Goal: Task Accomplishment & Management: Use online tool/utility

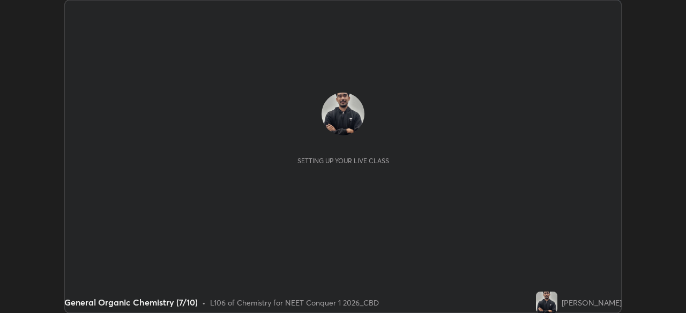
scroll to position [313, 685]
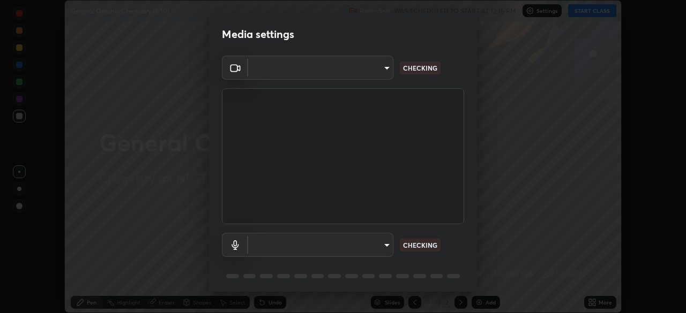
type input "ad6597066c7fc2f7d8a9df135791801f2c5e1b342417c3fbae4c684dc851fcd2"
type input "default"
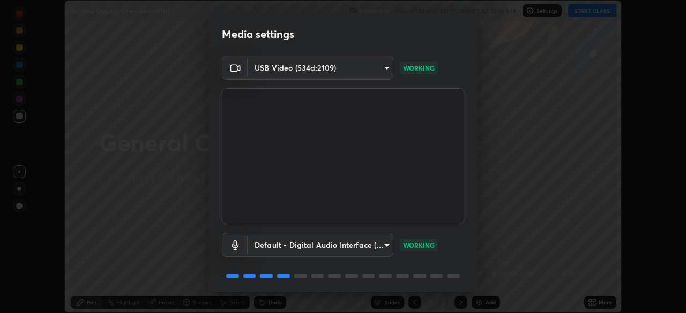
scroll to position [38, 0]
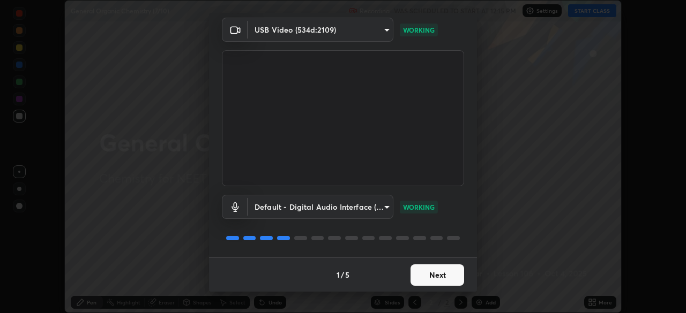
click at [438, 275] on button "Next" at bounding box center [437, 275] width 54 height 21
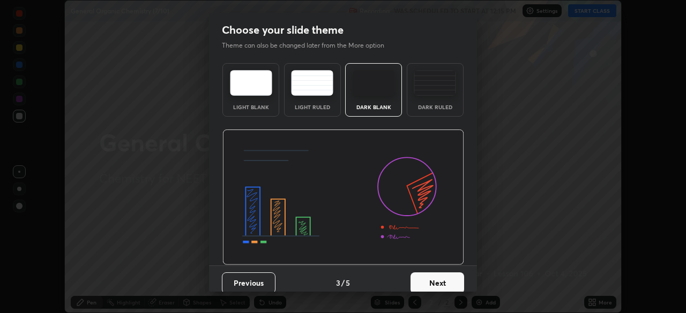
click at [431, 273] on button "Next" at bounding box center [437, 283] width 54 height 21
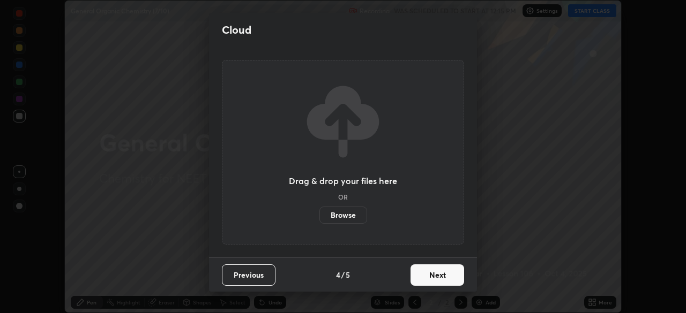
click at [428, 278] on button "Next" at bounding box center [437, 275] width 54 height 21
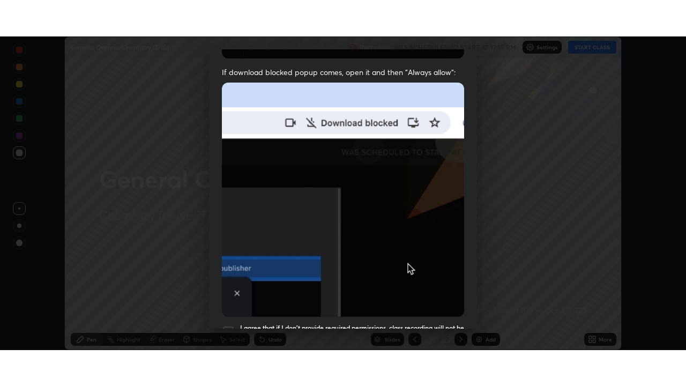
scroll to position [257, 0]
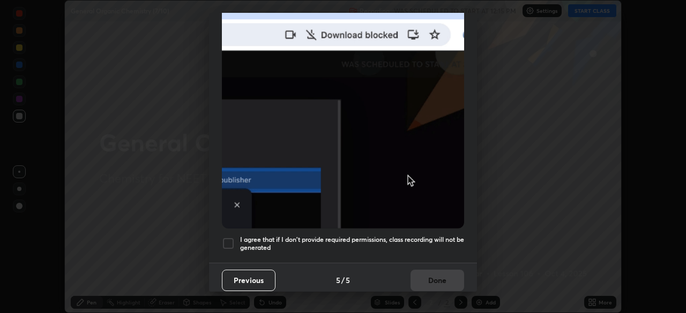
click at [294, 236] on h5 "I agree that if I don't provide required permissions, class recording will not …" at bounding box center [352, 244] width 224 height 17
click at [437, 280] on button "Done" at bounding box center [437, 280] width 54 height 21
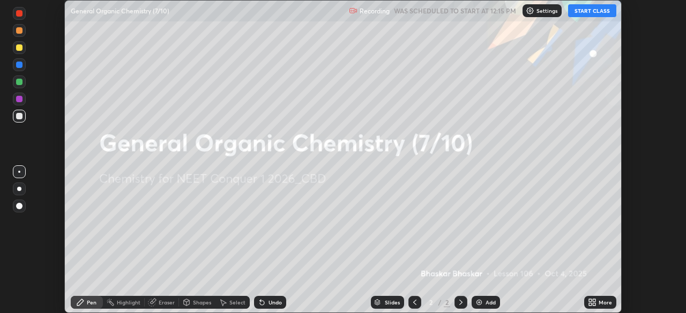
click at [485, 302] on div "Add" at bounding box center [490, 302] width 10 height 5
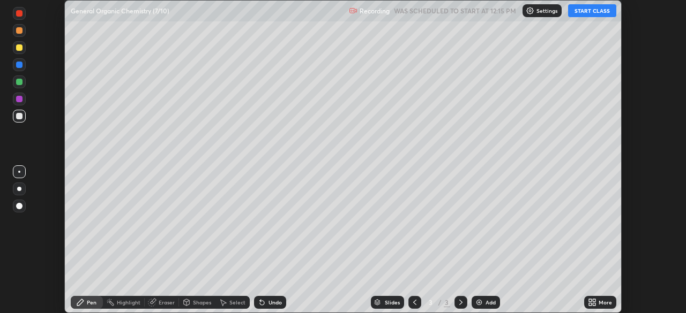
click at [595, 300] on icon at bounding box center [594, 300] width 3 height 3
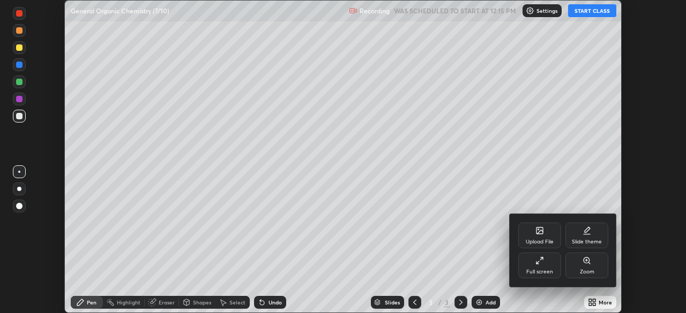
click at [535, 263] on icon at bounding box center [539, 261] width 9 height 9
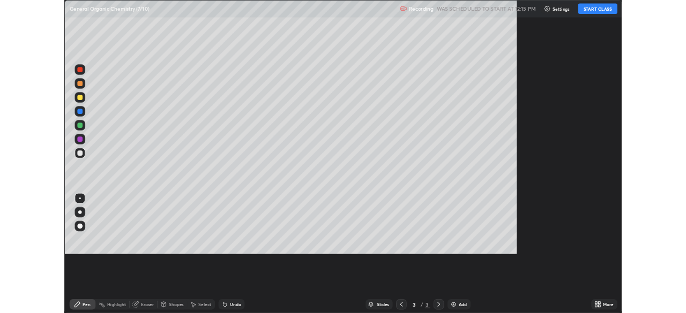
scroll to position [386, 686]
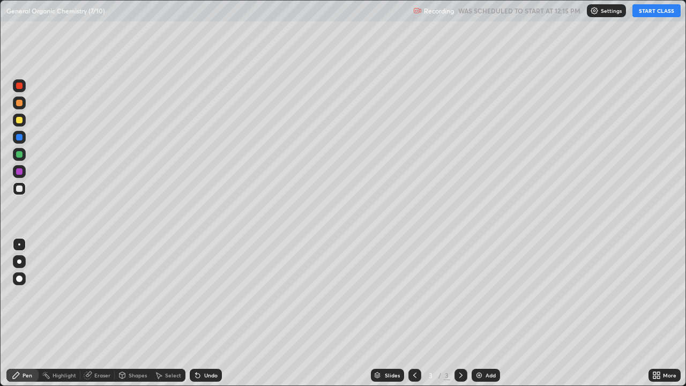
click at [657, 10] on button "START CLASS" at bounding box center [656, 10] width 48 height 13
click at [19, 261] on div at bounding box center [19, 261] width 4 height 4
click at [19, 121] on div at bounding box center [19, 120] width 6 height 6
click at [20, 189] on div at bounding box center [19, 188] width 6 height 6
click at [211, 313] on div "Undo" at bounding box center [210, 374] width 13 height 5
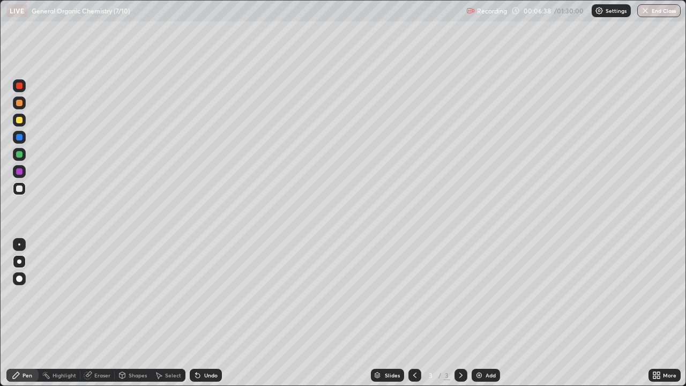
click at [212, 313] on div "Undo" at bounding box center [210, 374] width 13 height 5
click at [207, 313] on div "Undo" at bounding box center [206, 375] width 32 height 13
click at [20, 120] on div at bounding box center [19, 120] width 6 height 6
click at [21, 190] on div at bounding box center [19, 188] width 6 height 6
click at [488, 313] on div "Add" at bounding box center [485, 375] width 28 height 13
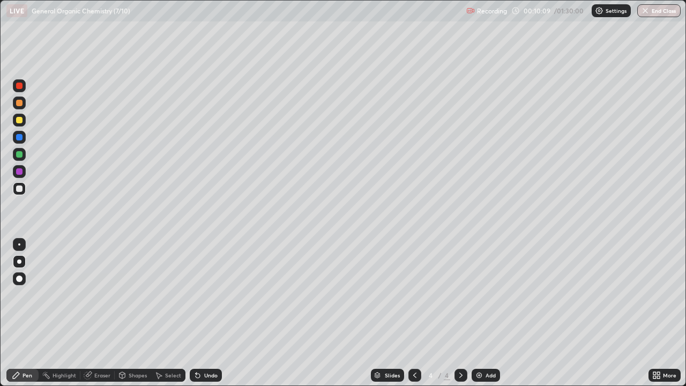
click at [207, 313] on div "Undo" at bounding box center [210, 374] width 13 height 5
click at [20, 118] on div at bounding box center [19, 120] width 6 height 6
click at [22, 188] on div at bounding box center [19, 188] width 6 height 6
click at [19, 185] on div at bounding box center [19, 188] width 6 height 6
click at [22, 121] on div at bounding box center [19, 120] width 6 height 6
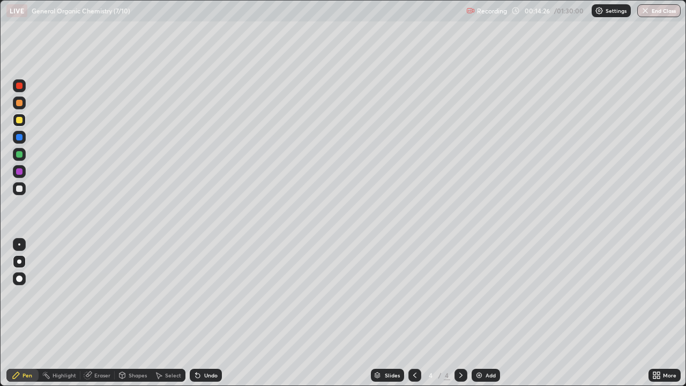
click at [23, 188] on div at bounding box center [19, 188] width 13 height 13
click at [20, 121] on div at bounding box center [19, 120] width 6 height 6
click at [21, 191] on div at bounding box center [19, 188] width 6 height 6
click at [22, 118] on div at bounding box center [19, 120] width 6 height 6
click at [18, 189] on div at bounding box center [19, 188] width 6 height 6
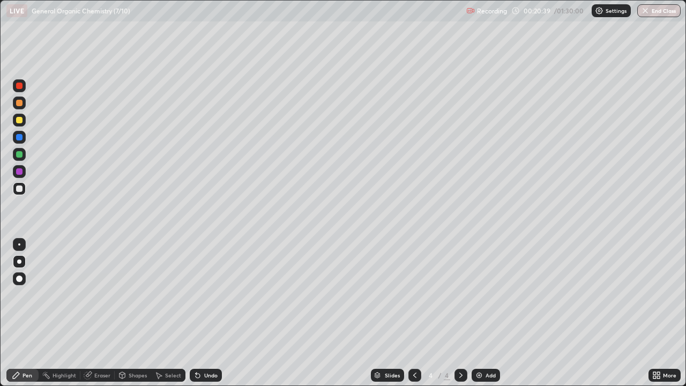
click at [485, 313] on div "Add" at bounding box center [490, 374] width 10 height 5
click at [20, 117] on div at bounding box center [19, 120] width 6 height 6
click at [489, 313] on div "Add" at bounding box center [490, 374] width 10 height 5
click at [24, 187] on div at bounding box center [19, 188] width 13 height 13
click at [209, 313] on div "Undo" at bounding box center [210, 374] width 13 height 5
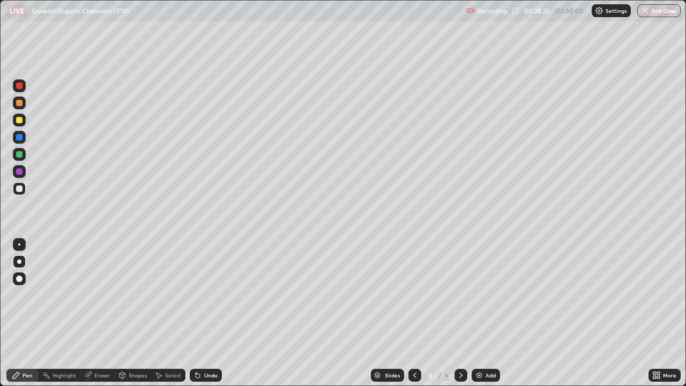
click at [211, 313] on div "Undo" at bounding box center [210, 374] width 13 height 5
click at [206, 313] on div "Undo" at bounding box center [210, 374] width 13 height 5
click at [207, 313] on div "Undo" at bounding box center [210, 374] width 13 height 5
click at [210, 313] on div "Undo" at bounding box center [206, 375] width 32 height 13
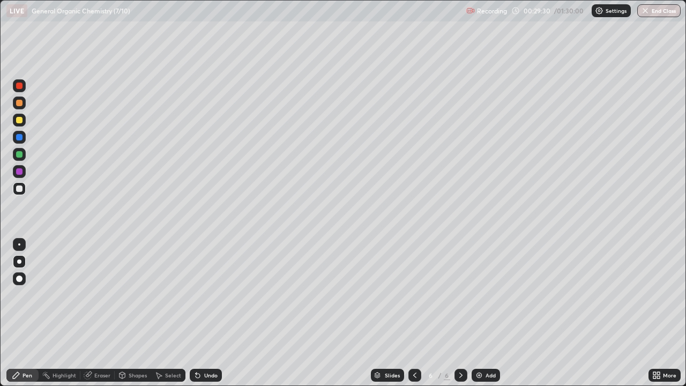
click at [204, 313] on div "Undo" at bounding box center [210, 374] width 13 height 5
click at [204, 313] on div "Undo" at bounding box center [206, 375] width 32 height 13
click at [204, 313] on div "Undo" at bounding box center [210, 374] width 13 height 5
click at [213, 313] on div "Undo" at bounding box center [206, 375] width 32 height 13
click at [490, 313] on div "Add" at bounding box center [490, 374] width 10 height 5
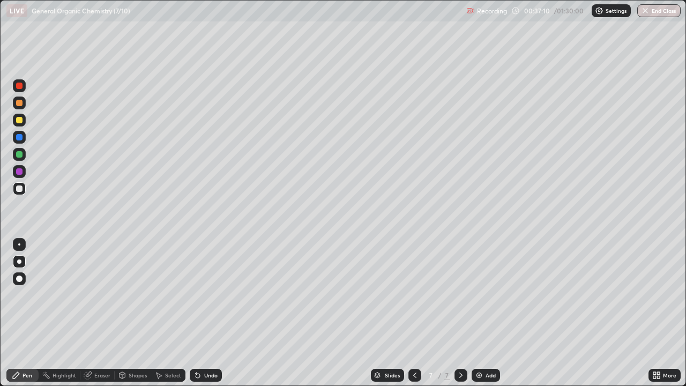
click at [200, 313] on div "Undo" at bounding box center [206, 375] width 32 height 13
click at [204, 313] on div "Undo" at bounding box center [210, 374] width 13 height 5
click at [204, 313] on div "Undo" at bounding box center [206, 375] width 32 height 13
click at [204, 313] on div "Undo" at bounding box center [210, 374] width 13 height 5
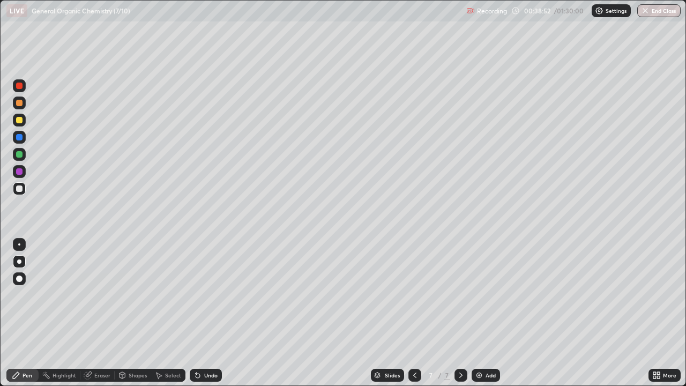
click at [209, 313] on div "Undo" at bounding box center [210, 374] width 13 height 5
click at [487, 313] on div "Add" at bounding box center [485, 375] width 28 height 13
click at [485, 313] on div "Add" at bounding box center [490, 374] width 10 height 5
click at [491, 313] on div "Add" at bounding box center [490, 374] width 10 height 5
click at [208, 313] on div "Undo" at bounding box center [210, 374] width 13 height 5
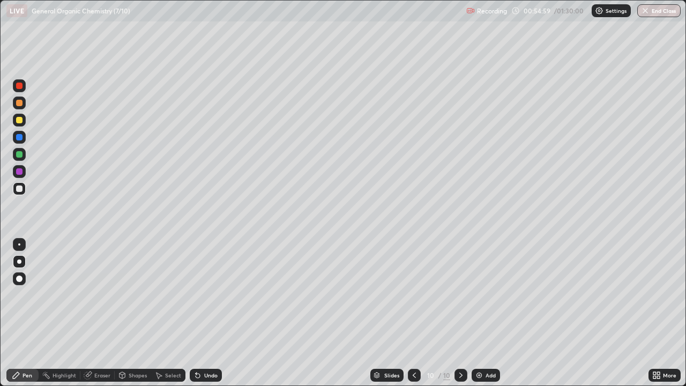
click at [490, 313] on div "Add" at bounding box center [490, 374] width 10 height 5
click at [207, 313] on div "Undo" at bounding box center [210, 374] width 13 height 5
click at [485, 313] on div "Add" at bounding box center [490, 374] width 10 height 5
click at [211, 313] on div "Undo" at bounding box center [210, 374] width 13 height 5
click at [205, 313] on div "Undo" at bounding box center [210, 374] width 13 height 5
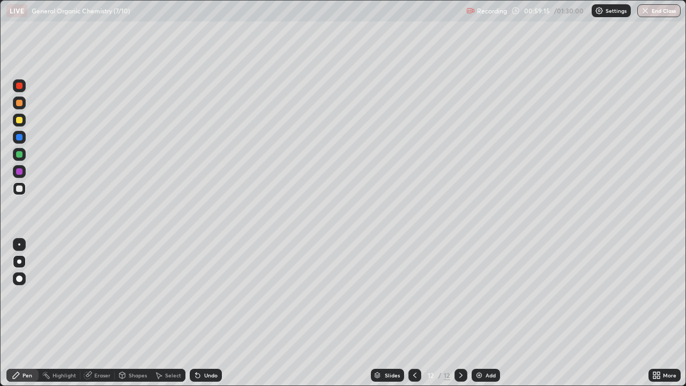
click at [207, 313] on div "Undo" at bounding box center [206, 375] width 32 height 13
click at [481, 313] on img at bounding box center [479, 375] width 9 height 9
click at [204, 313] on div "Undo" at bounding box center [210, 374] width 13 height 5
click at [206, 313] on div "Undo" at bounding box center [210, 374] width 13 height 5
click at [416, 313] on div at bounding box center [414, 375] width 13 height 13
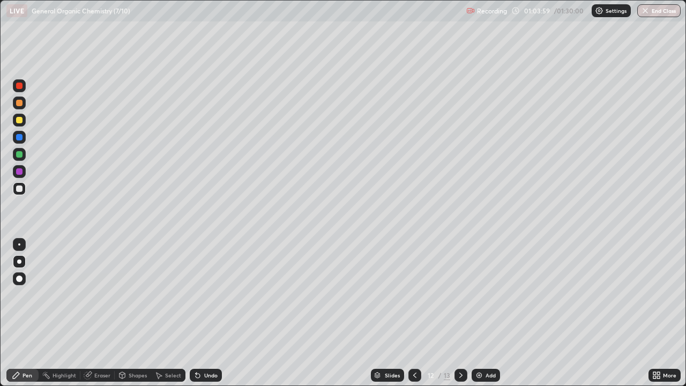
click at [20, 154] on div at bounding box center [19, 154] width 6 height 6
click at [488, 313] on div "Add" at bounding box center [490, 374] width 10 height 5
click at [208, 313] on div "Undo" at bounding box center [210, 374] width 13 height 5
click at [24, 185] on div at bounding box center [19, 188] width 13 height 13
click at [204, 313] on div "Undo" at bounding box center [210, 374] width 13 height 5
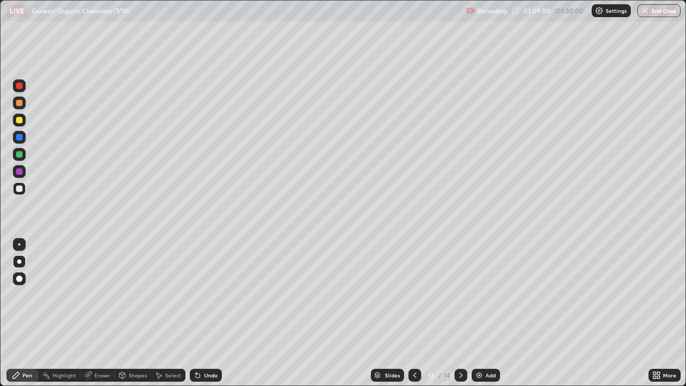
click at [204, 313] on div "Undo" at bounding box center [210, 374] width 13 height 5
click at [207, 313] on div "Undo" at bounding box center [210, 374] width 13 height 5
click at [212, 313] on div "Undo" at bounding box center [210, 374] width 13 height 5
click at [458, 313] on icon at bounding box center [460, 375] width 9 height 9
click at [490, 313] on div "Add" at bounding box center [485, 375] width 28 height 13
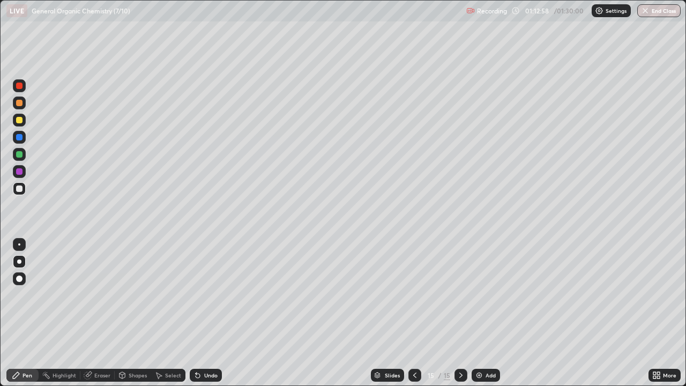
click at [23, 121] on div at bounding box center [19, 120] width 13 height 13
click at [204, 313] on div "Undo" at bounding box center [210, 374] width 13 height 5
click at [204, 313] on div "Undo" at bounding box center [206, 375] width 32 height 13
click at [207, 313] on div "Undo" at bounding box center [206, 375] width 32 height 13
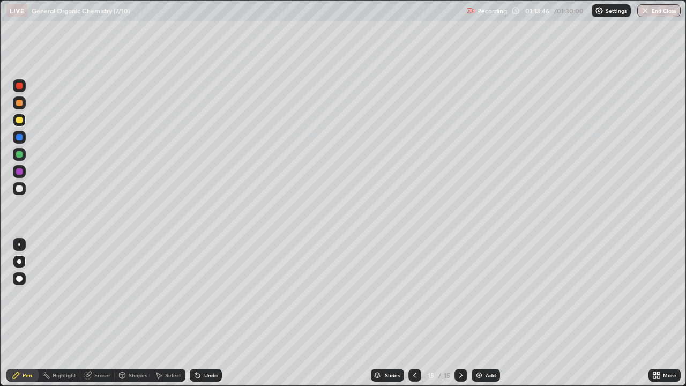
click at [211, 313] on div "Undo" at bounding box center [210, 374] width 13 height 5
click at [208, 313] on div "Undo" at bounding box center [210, 374] width 13 height 5
click at [207, 313] on div "Undo" at bounding box center [206, 375] width 32 height 13
click at [206, 313] on div "Undo" at bounding box center [206, 375] width 32 height 13
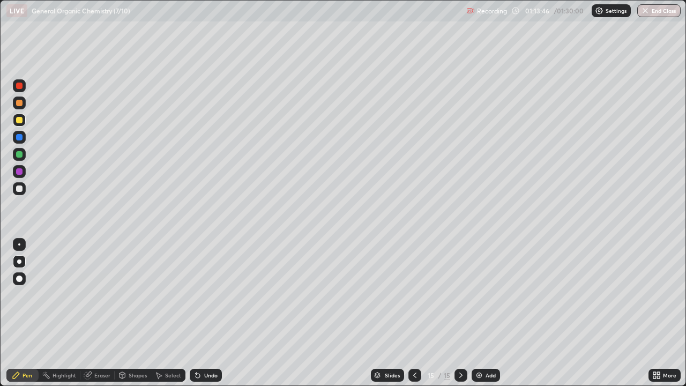
click at [206, 313] on div "Undo" at bounding box center [206, 375] width 32 height 13
click at [208, 313] on div "Undo" at bounding box center [210, 374] width 13 height 5
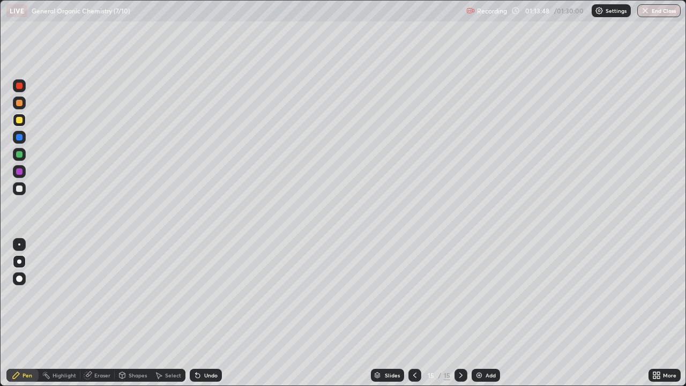
click at [208, 313] on div "Undo" at bounding box center [210, 374] width 13 height 5
click at [204, 313] on div "Undo" at bounding box center [210, 374] width 13 height 5
click at [207, 313] on div "Undo" at bounding box center [206, 375] width 32 height 13
click at [211, 313] on div "Undo" at bounding box center [210, 374] width 13 height 5
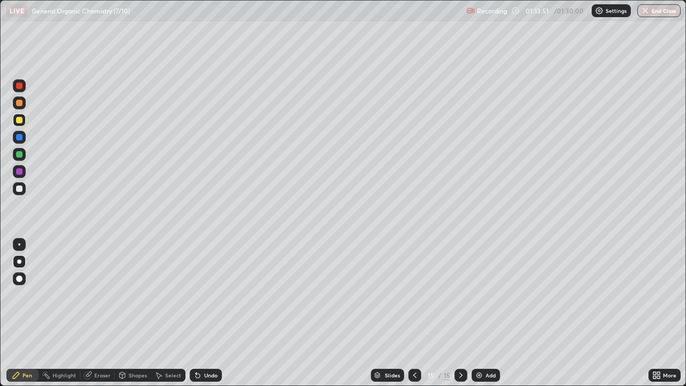
click at [19, 184] on div at bounding box center [19, 188] width 13 height 13
click at [20, 121] on div at bounding box center [19, 120] width 6 height 6
click at [18, 188] on div at bounding box center [19, 188] width 6 height 6
click at [486, 313] on div "Add" at bounding box center [490, 374] width 10 height 5
click at [207, 313] on div "Undo" at bounding box center [206, 375] width 32 height 13
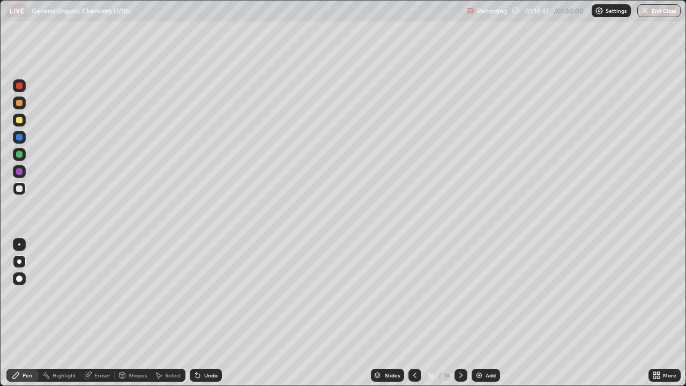
click at [18, 122] on div at bounding box center [19, 120] width 6 height 6
click at [18, 189] on div at bounding box center [19, 188] width 6 height 6
click at [19, 125] on div at bounding box center [19, 120] width 13 height 13
click at [20, 188] on div at bounding box center [19, 188] width 6 height 6
click at [413, 313] on icon at bounding box center [414, 375] width 9 height 9
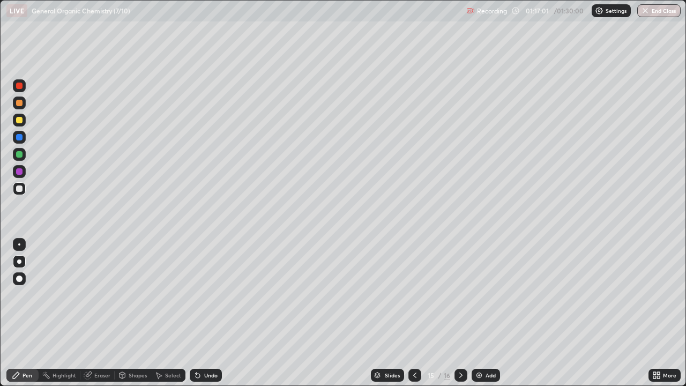
click at [460, 313] on icon at bounding box center [460, 374] width 3 height 5
click at [480, 313] on img at bounding box center [479, 375] width 9 height 9
click at [21, 120] on div at bounding box center [19, 120] width 6 height 6
click at [23, 188] on div at bounding box center [19, 188] width 13 height 13
click at [23, 118] on div at bounding box center [19, 120] width 13 height 13
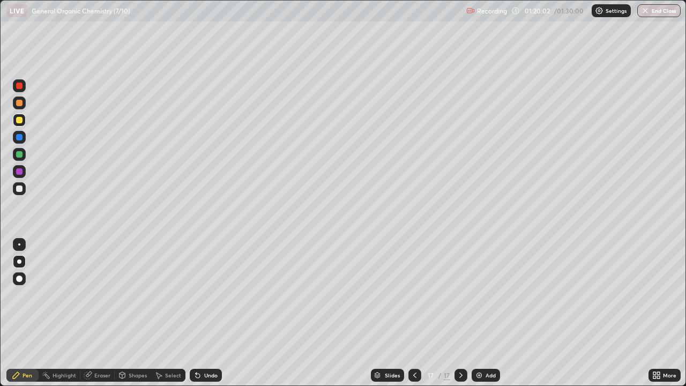
click at [18, 102] on div at bounding box center [19, 103] width 6 height 6
click at [675, 9] on button "End Class" at bounding box center [659, 10] width 42 height 13
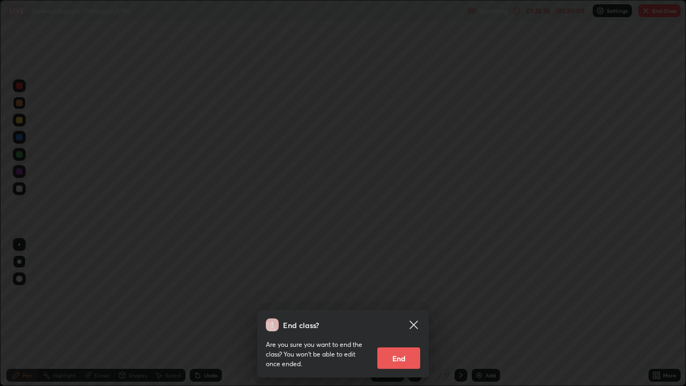
click at [399, 313] on button "End" at bounding box center [398, 357] width 43 height 21
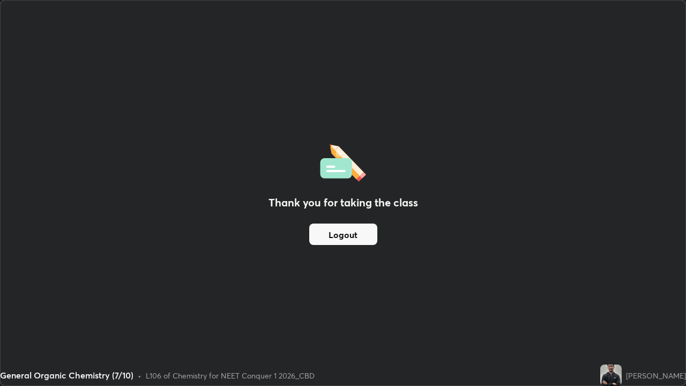
click at [319, 230] on button "Logout" at bounding box center [343, 233] width 68 height 21
click at [369, 236] on button "Logout" at bounding box center [343, 233] width 68 height 21
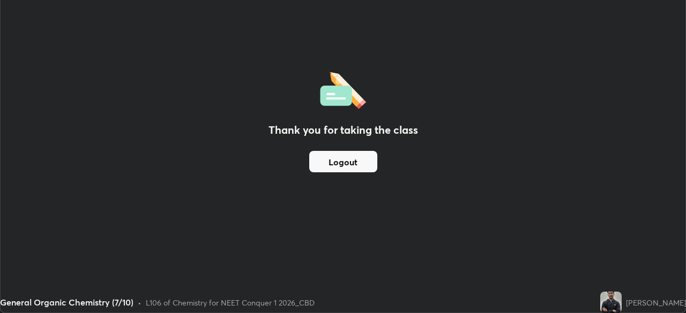
scroll to position [53263, 52891]
